Goal: Transaction & Acquisition: Download file/media

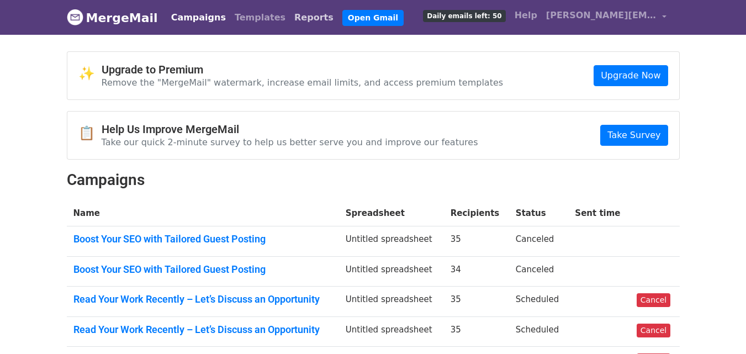
click at [290, 14] on link "Reports" at bounding box center [314, 18] width 48 height 22
drag, startPoint x: 290, startPoint y: 18, endPoint x: 280, endPoint y: 24, distance: 11.2
click at [290, 18] on link "Reports" at bounding box center [314, 18] width 48 height 22
click at [290, 22] on link "Reports" at bounding box center [314, 18] width 48 height 22
click at [548, 135] on div "📋 Help Us Improve MergeMail Take our quick 2-minute survey to help us better se…" at bounding box center [373, 134] width 612 height 47
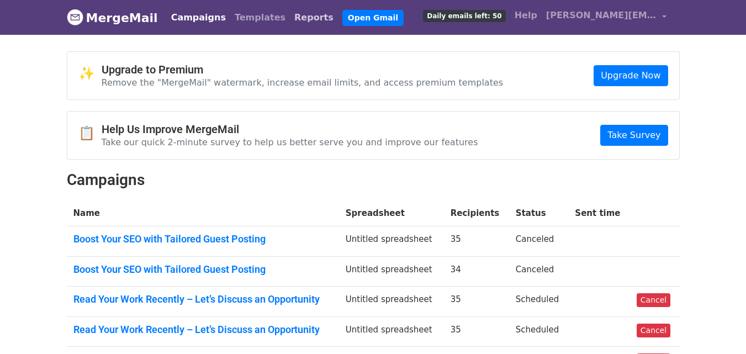
click at [290, 19] on link "Reports" at bounding box center [314, 18] width 48 height 22
click at [290, 18] on link "Reports" at bounding box center [314, 18] width 48 height 22
click at [612, 13] on span "[PERSON_NAME][EMAIL_ADDRESS][DOMAIN_NAME]" at bounding box center [601, 15] width 110 height 13
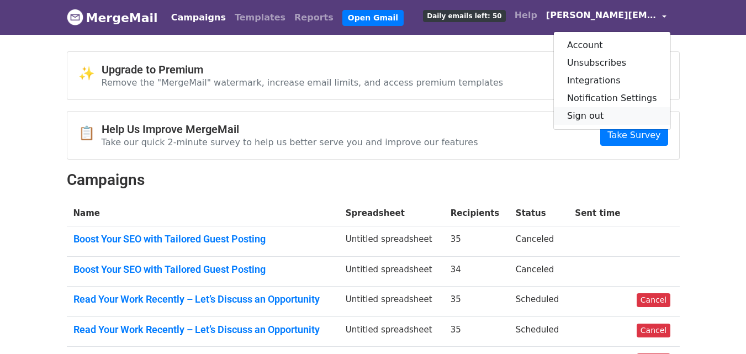
click at [597, 114] on link "Sign out" at bounding box center [612, 116] width 116 height 18
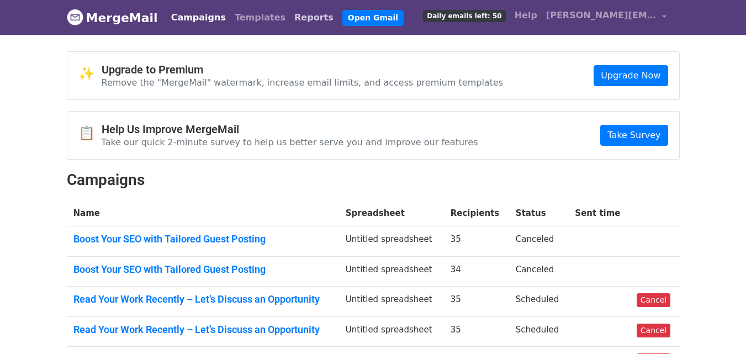
click at [290, 22] on link "Reports" at bounding box center [314, 18] width 48 height 22
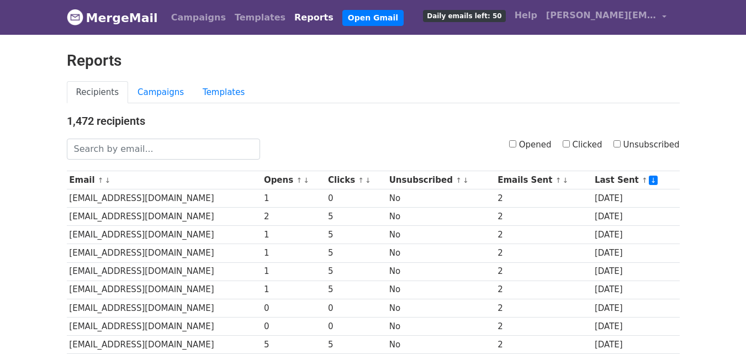
click at [569, 146] on input "Clicked" at bounding box center [565, 143] width 7 height 7
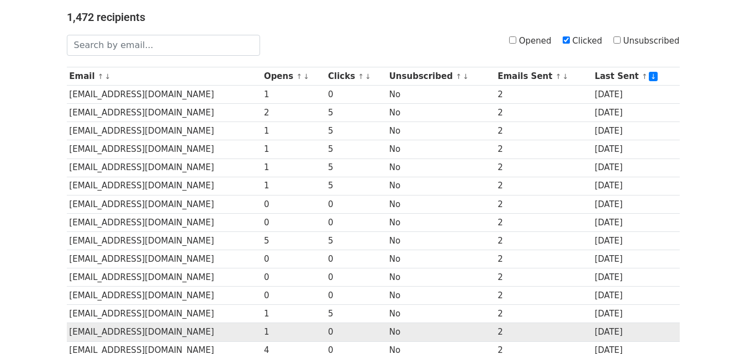
scroll to position [49, 0]
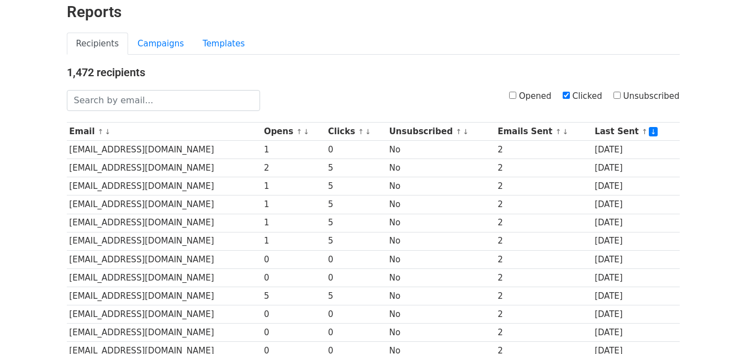
click at [570, 93] on input "Clicked" at bounding box center [565, 95] width 7 height 7
checkbox input "true"
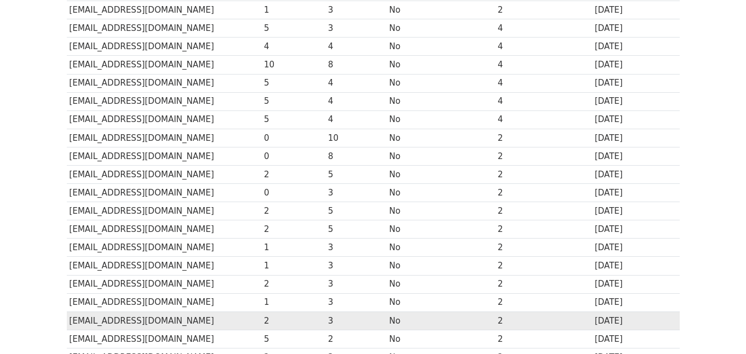
scroll to position [497, 0]
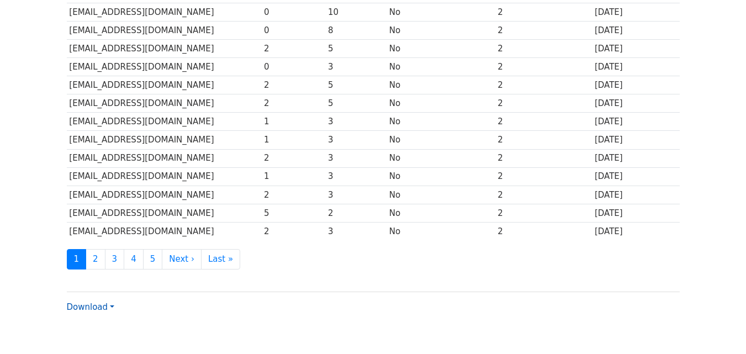
click at [108, 304] on link "Download" at bounding box center [90, 307] width 47 height 10
click at [92, 266] on link "CSV" at bounding box center [110, 271] width 87 height 18
